Goal: Information Seeking & Learning: Compare options

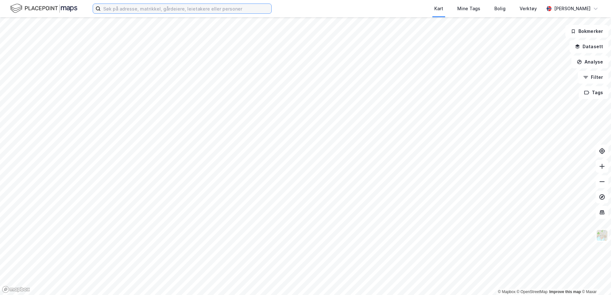
click at [159, 5] on input at bounding box center [186, 9] width 171 height 10
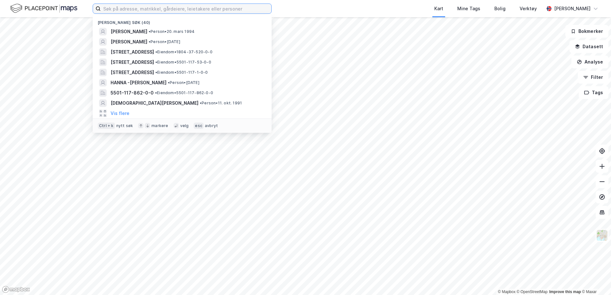
type input "r"
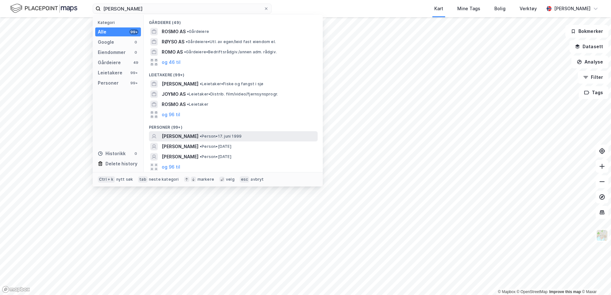
click at [199, 134] on span "[PERSON_NAME]" at bounding box center [180, 137] width 37 height 8
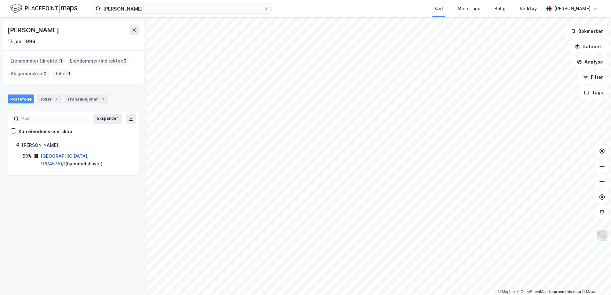
click at [73, 158] on link "[GEOGRAPHIC_DATA], 118/457/0/1" at bounding box center [65, 159] width 48 height 13
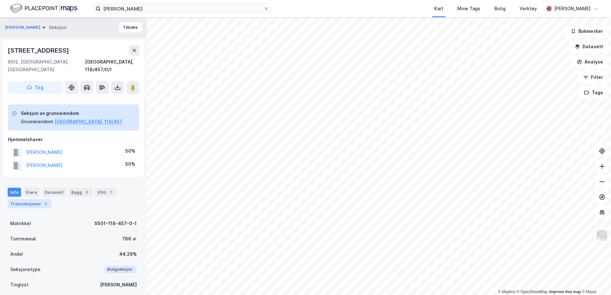
click at [43, 201] on div "2" at bounding box center [46, 204] width 6 height 6
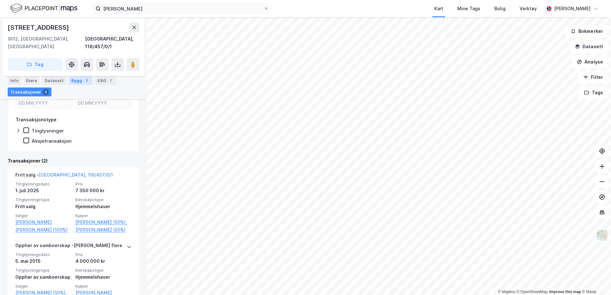
scroll to position [129, 0]
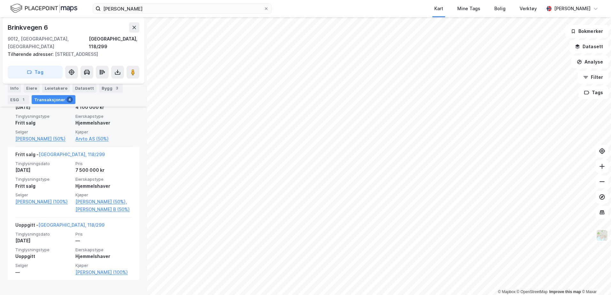
scroll to position [317, 0]
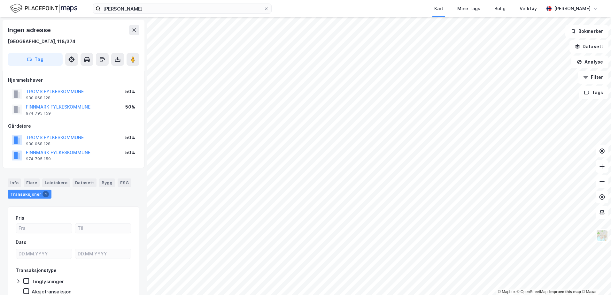
scroll to position [1, 0]
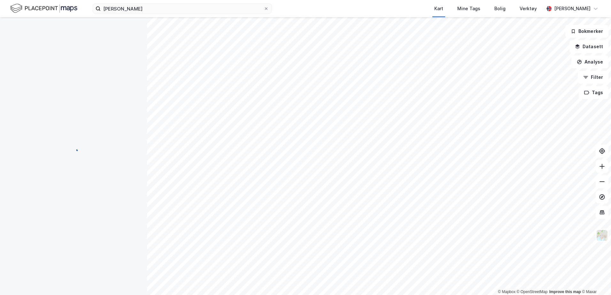
scroll to position [1, 0]
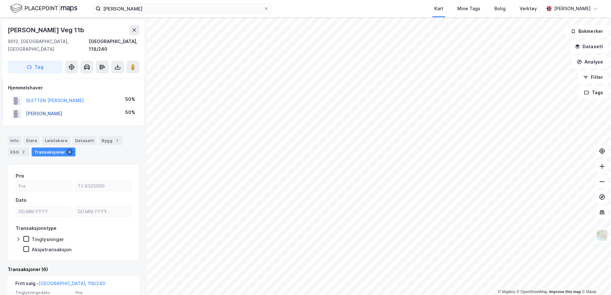
click at [0, 0] on button "[PERSON_NAME]" at bounding box center [0, 0] width 0 height 0
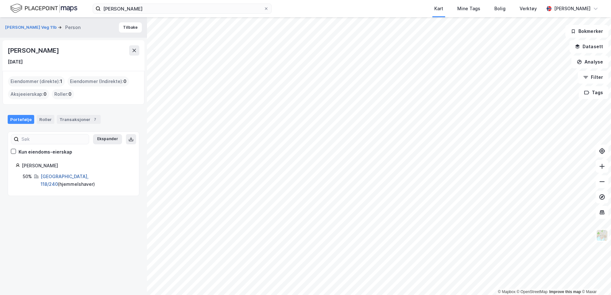
click at [53, 176] on link "[GEOGRAPHIC_DATA], 118/240" at bounding box center [65, 180] width 48 height 13
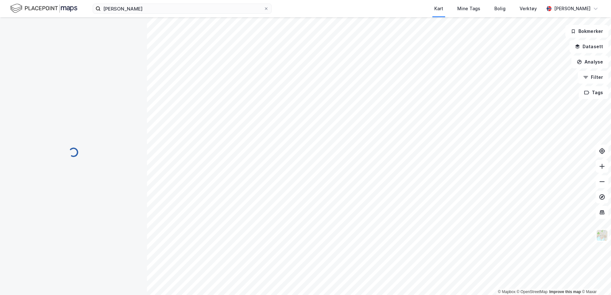
scroll to position [1, 0]
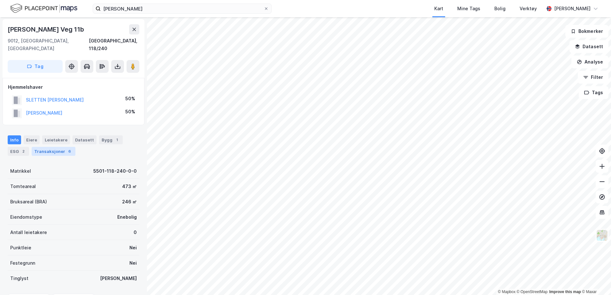
click at [58, 147] on div "Transaksjoner 6" at bounding box center [54, 151] width 44 height 9
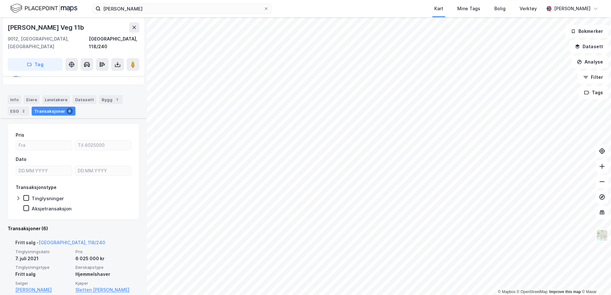
scroll to position [32, 0]
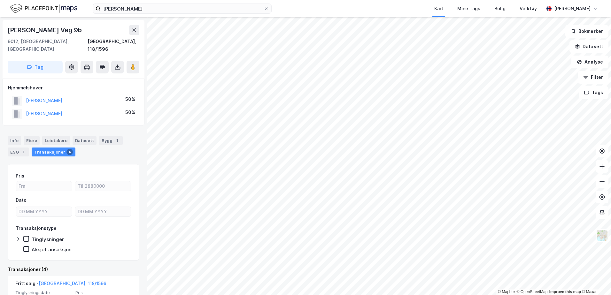
click at [377, 16] on div "[PERSON_NAME] Kart Mine Tags Bolig Verktøy [PERSON_NAME] © Mapbox © OpenStreetM…" at bounding box center [305, 147] width 611 height 295
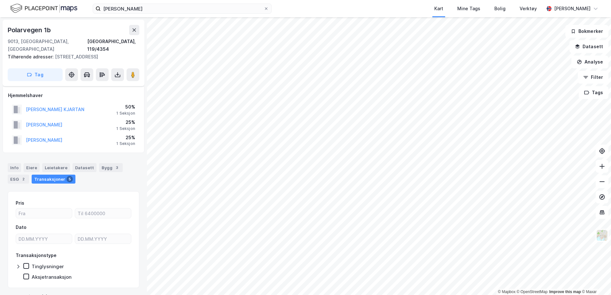
scroll to position [8, 0]
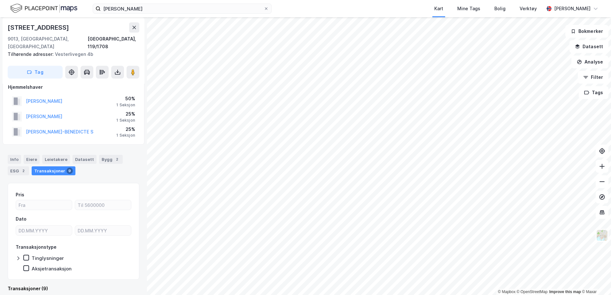
scroll to position [8, 0]
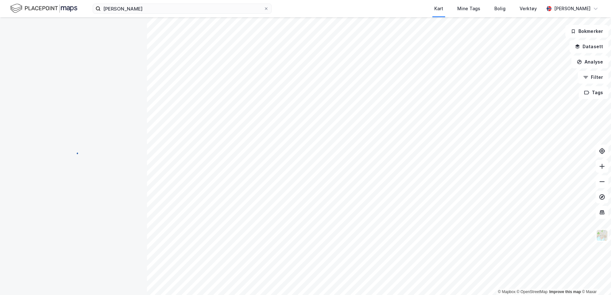
scroll to position [8, 0]
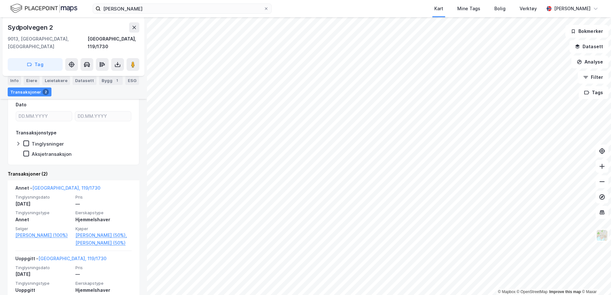
scroll to position [96, 0]
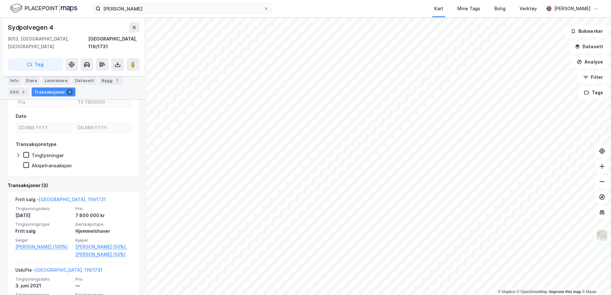
scroll to position [64, 0]
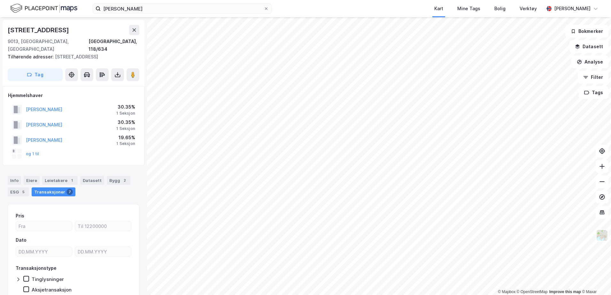
scroll to position [21, 0]
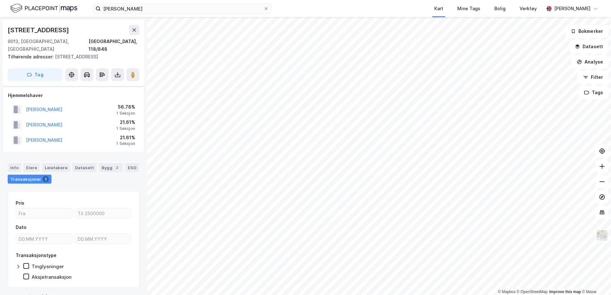
scroll to position [8, 0]
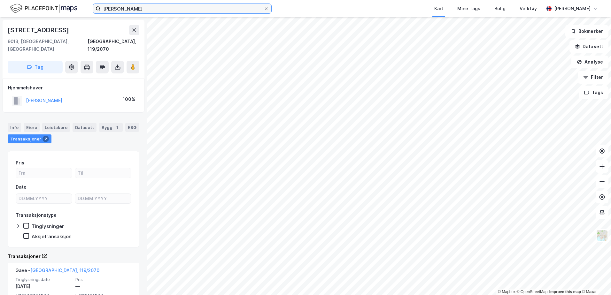
drag, startPoint x: 136, startPoint y: 4, endPoint x: 49, endPoint y: -10, distance: 88.0
click at [49, 0] on html "[PERSON_NAME] Kart Mine Tags Bolig Verktøy [PERSON_NAME] © Mapbox © OpenStreetM…" at bounding box center [305, 147] width 611 height 295
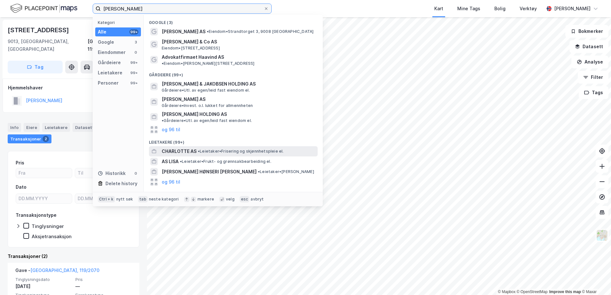
scroll to position [37, 0]
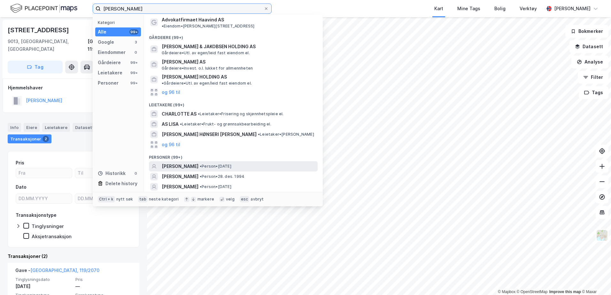
type input "[PERSON_NAME]"
click at [195, 163] on span "[PERSON_NAME]" at bounding box center [180, 167] width 37 height 8
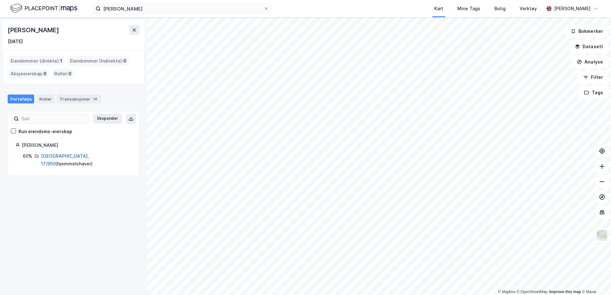
click at [50, 155] on link "[GEOGRAPHIC_DATA], 17/950" at bounding box center [65, 159] width 48 height 13
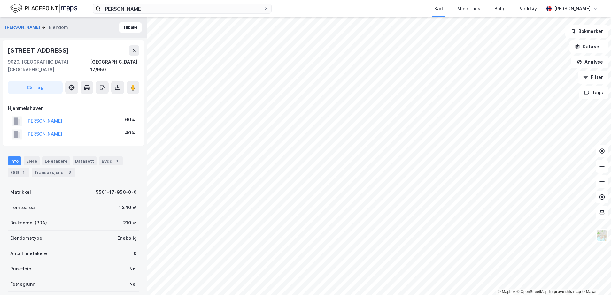
scroll to position [8, 0]
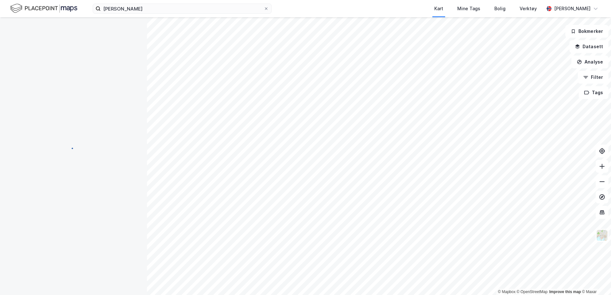
scroll to position [8, 0]
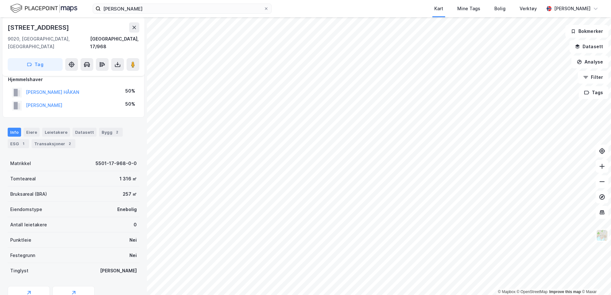
scroll to position [8, 0]
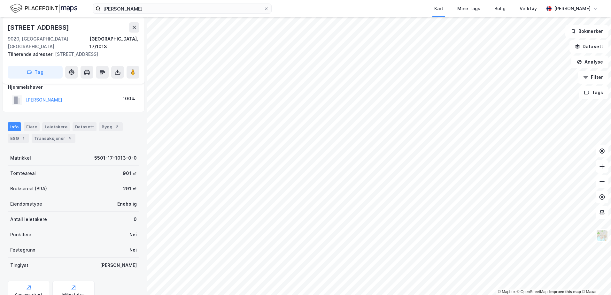
scroll to position [8, 0]
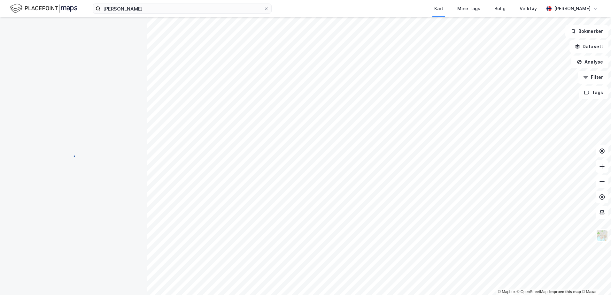
scroll to position [8, 0]
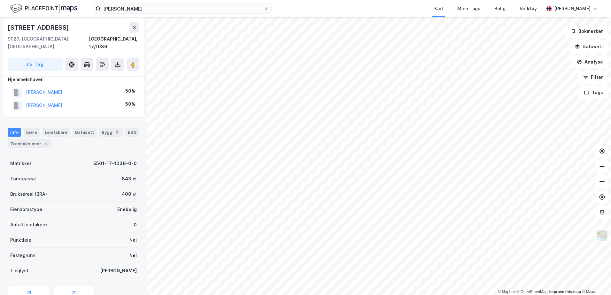
scroll to position [8, 0]
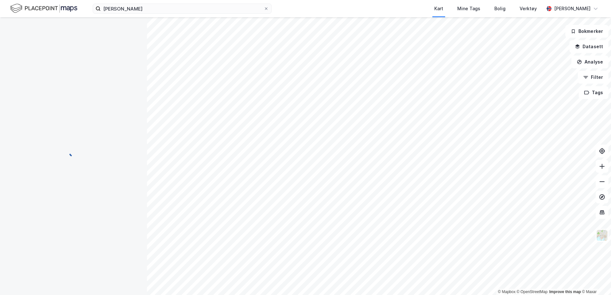
scroll to position [8, 0]
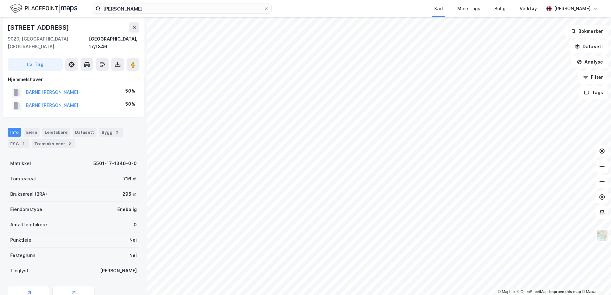
scroll to position [8, 0]
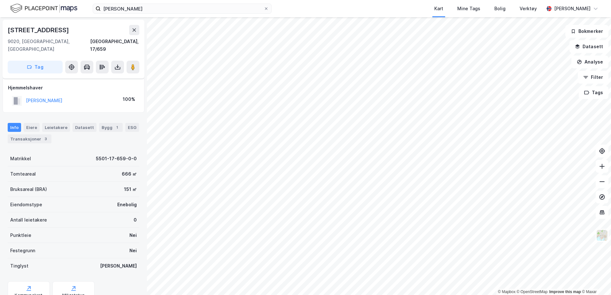
scroll to position [8, 0]
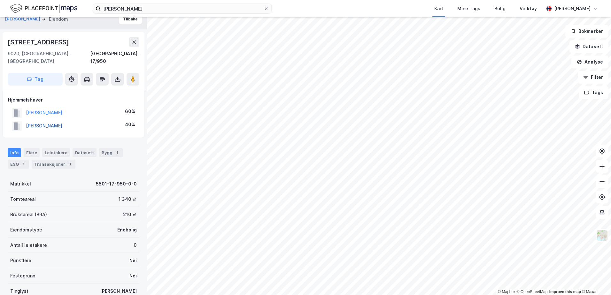
click at [0, 0] on button "[PERSON_NAME]" at bounding box center [0, 0] width 0 height 0
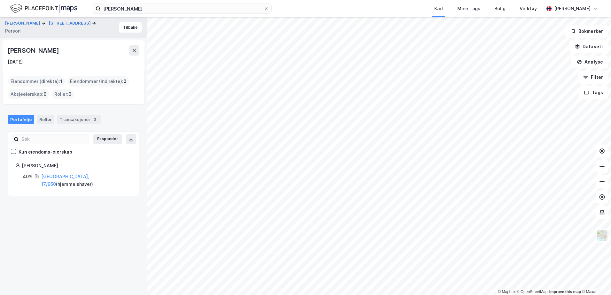
click at [61, 125] on div "Portefølje Roller Transaksjoner 3" at bounding box center [73, 116] width 147 height 19
click at [62, 121] on div "Transaksjoner 3" at bounding box center [79, 119] width 44 height 9
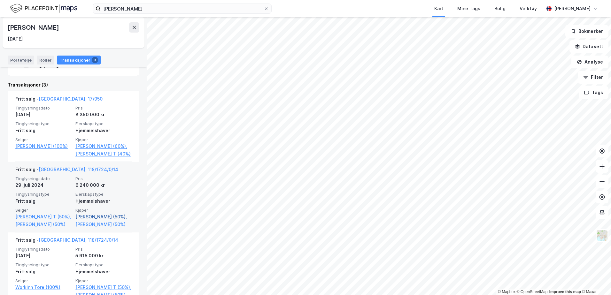
scroll to position [139, 0]
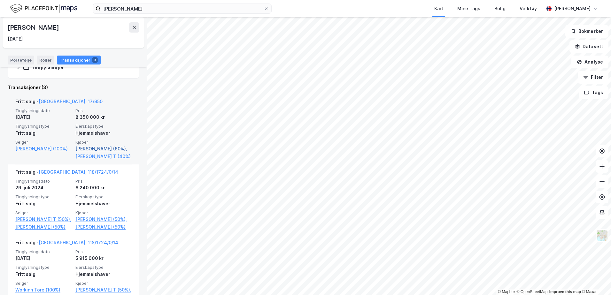
click at [87, 153] on link "[PERSON_NAME] (60%)," at bounding box center [103, 149] width 56 height 8
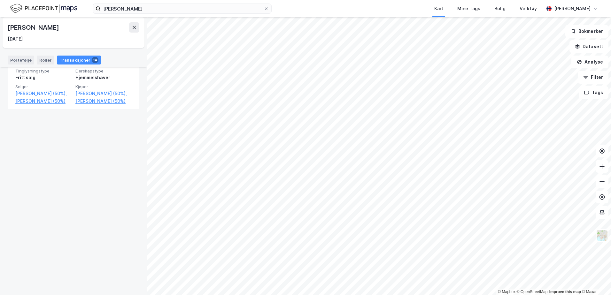
scroll to position [1121, 0]
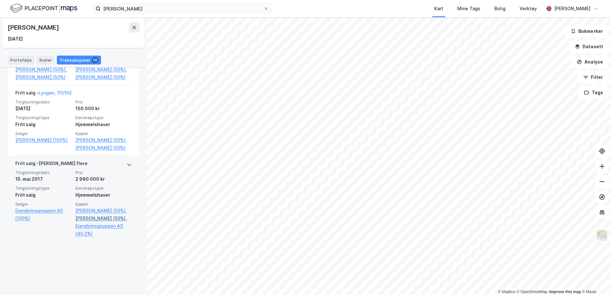
click at [83, 223] on link "[PERSON_NAME] (50%)," at bounding box center [103, 219] width 56 height 8
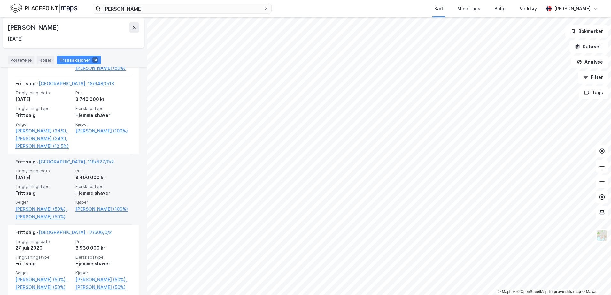
scroll to position [610, 0]
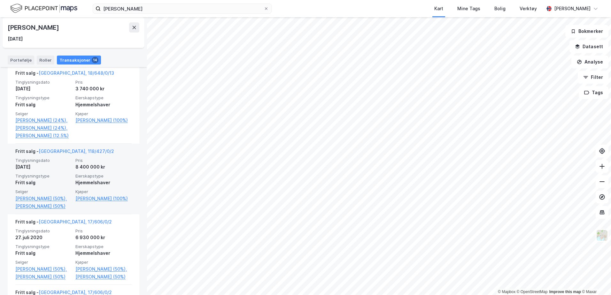
click at [82, 171] on div "8 400 000 kr" at bounding box center [103, 167] width 56 height 8
click at [53, 203] on link "[PERSON_NAME] (50%)," at bounding box center [43, 199] width 56 height 8
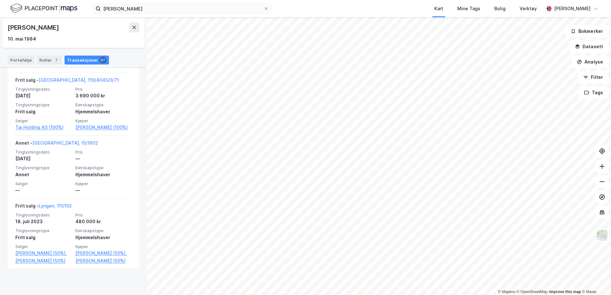
scroll to position [263, 0]
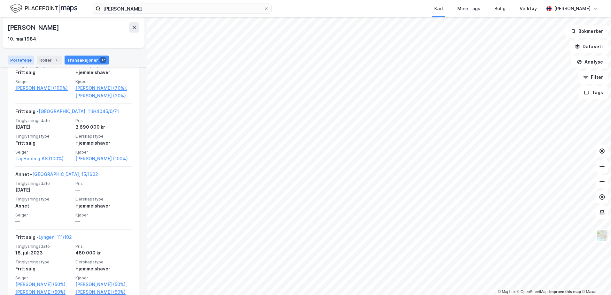
click at [19, 59] on div "Portefølje" at bounding box center [21, 60] width 27 height 9
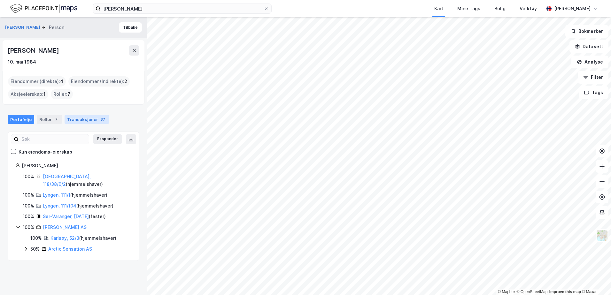
click at [84, 118] on div "Transaksjoner 37" at bounding box center [87, 119] width 44 height 9
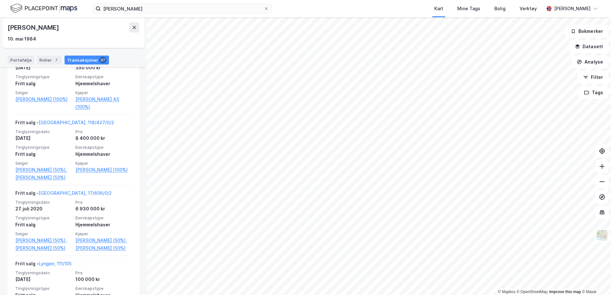
scroll to position [639, 0]
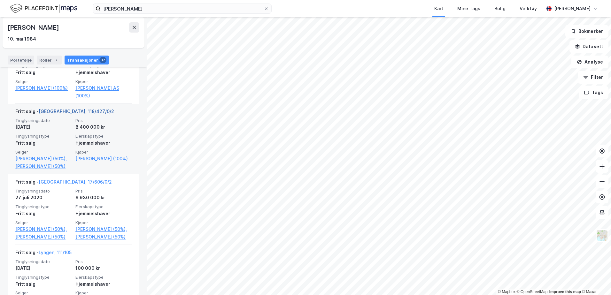
click at [77, 114] on link "[GEOGRAPHIC_DATA], 118/427/0/2" at bounding box center [76, 111] width 75 height 5
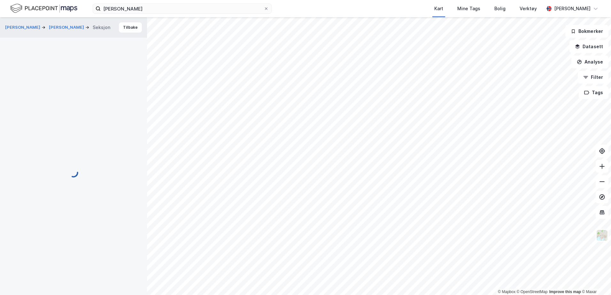
scroll to position [8, 0]
